Goal: Transaction & Acquisition: Purchase product/service

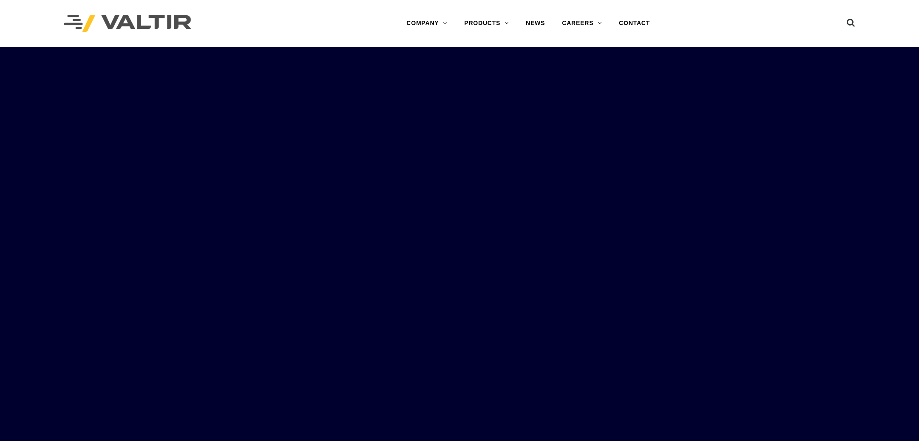
scroll to position [11, 0]
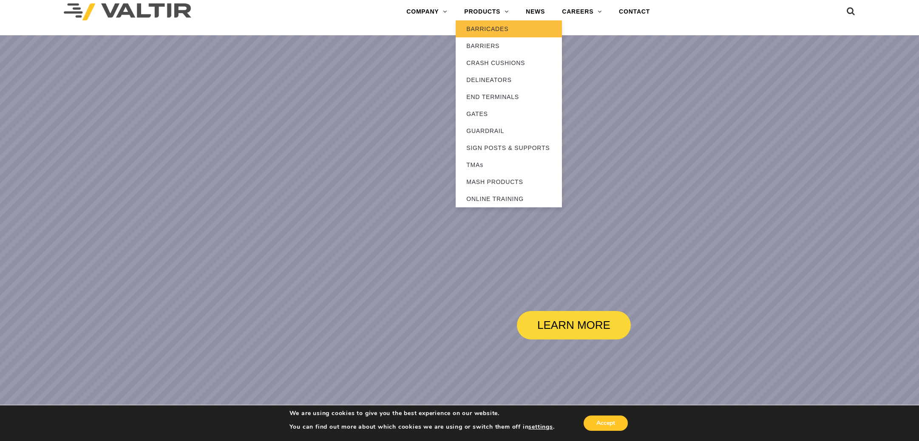
click at [487, 29] on link "BARRICADES" at bounding box center [508, 28] width 106 height 17
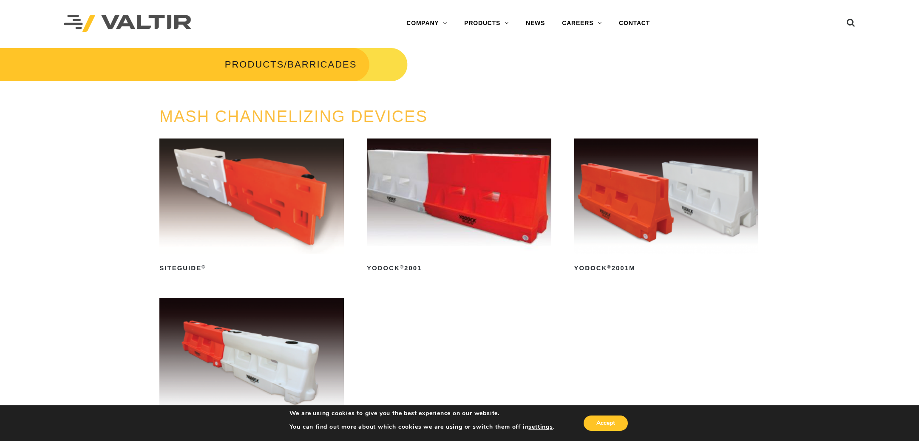
click at [229, 372] on img at bounding box center [251, 355] width 184 height 115
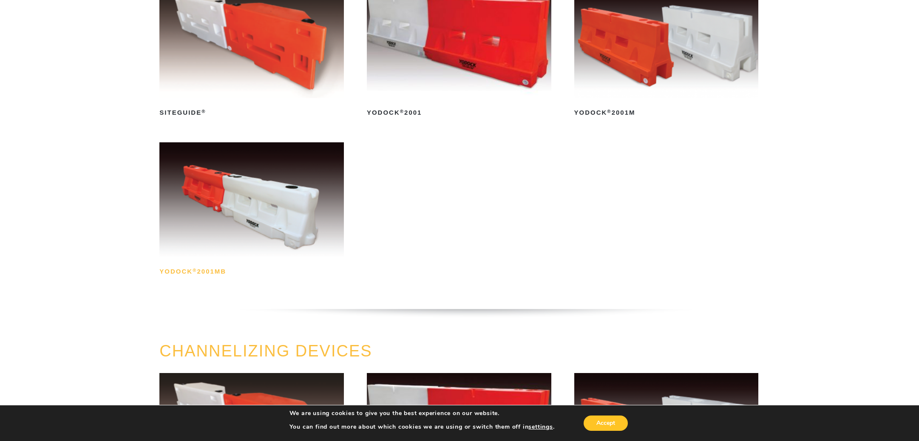
click at [189, 274] on h2 "Yodock ® 2001MB" at bounding box center [251, 272] width 184 height 14
